Goal: Task Accomplishment & Management: Use online tool/utility

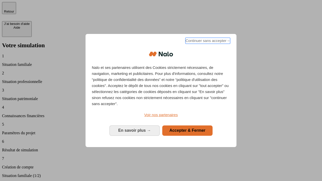
click at [207, 41] on span "Continuer sans accepter →" at bounding box center [207, 41] width 45 height 6
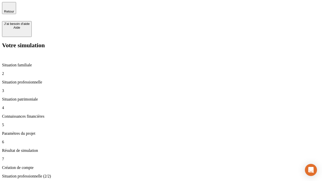
type input "30 000"
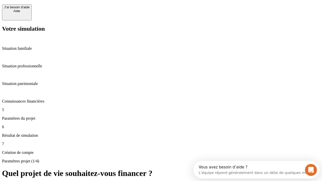
scroll to position [5, 0]
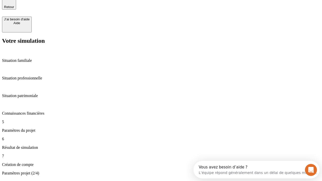
type input "25"
type input "64"
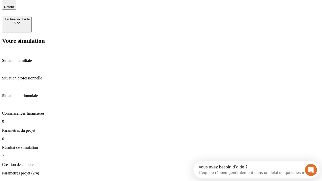
type input "1 000"
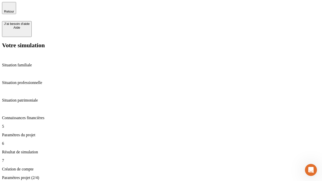
type input "640"
